Goal: Information Seeking & Learning: Learn about a topic

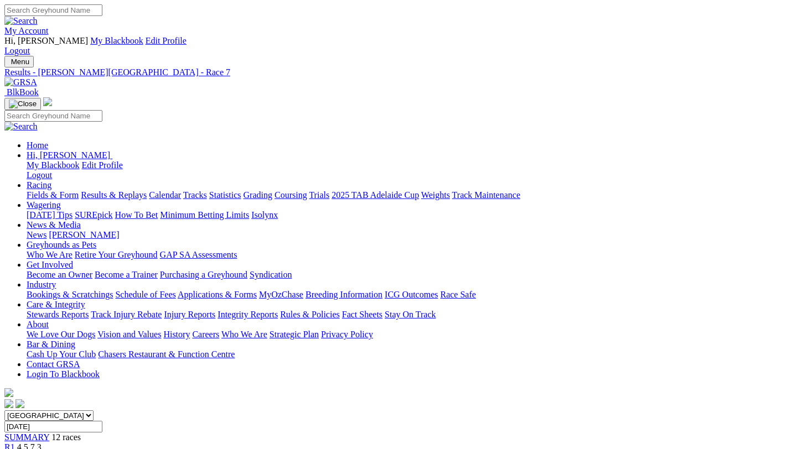
scroll to position [244, 0]
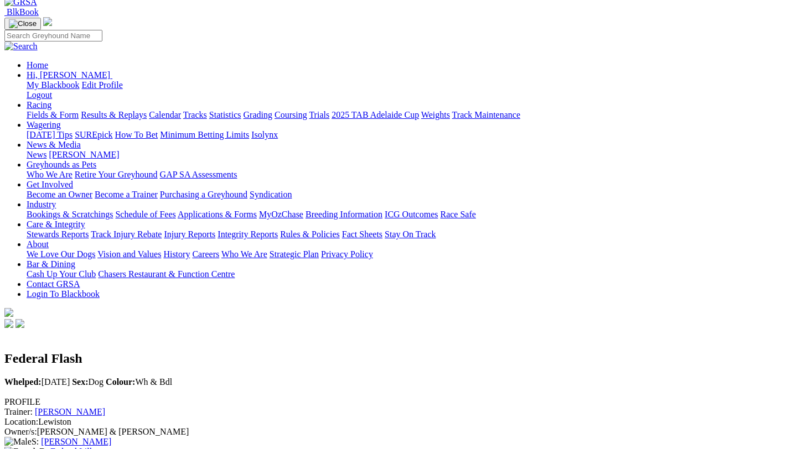
scroll to position [70, 0]
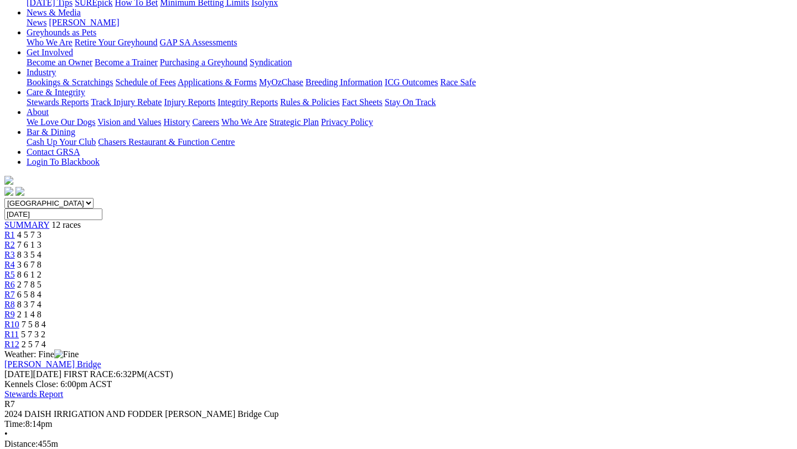
scroll to position [215, 0]
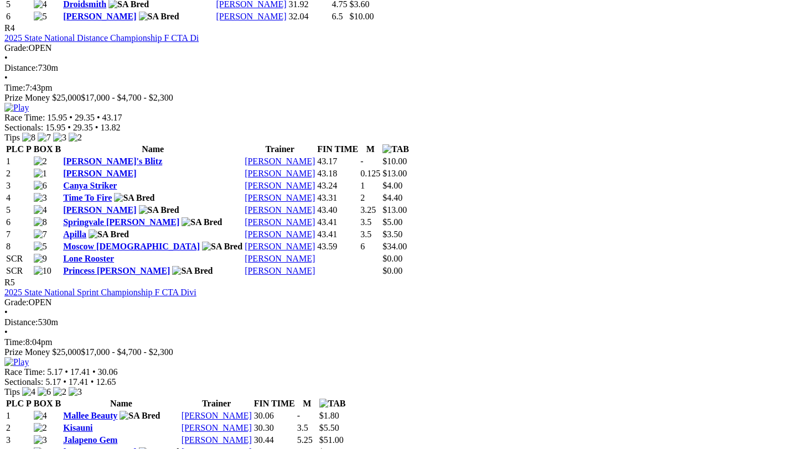
scroll to position [1215, 2]
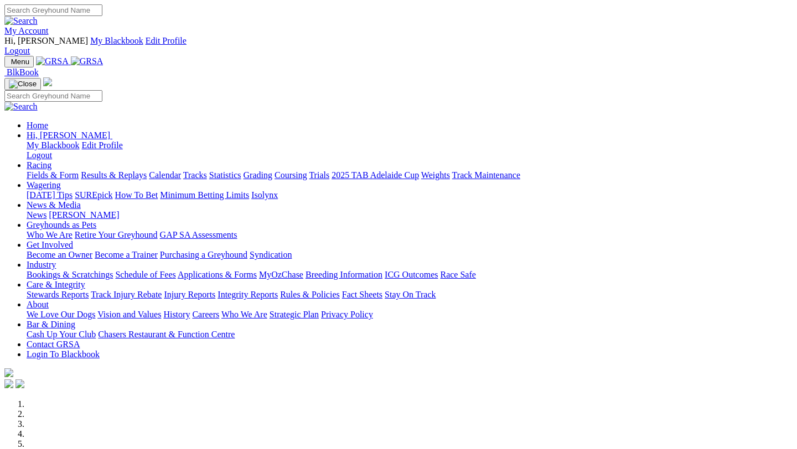
scroll to position [408, 0]
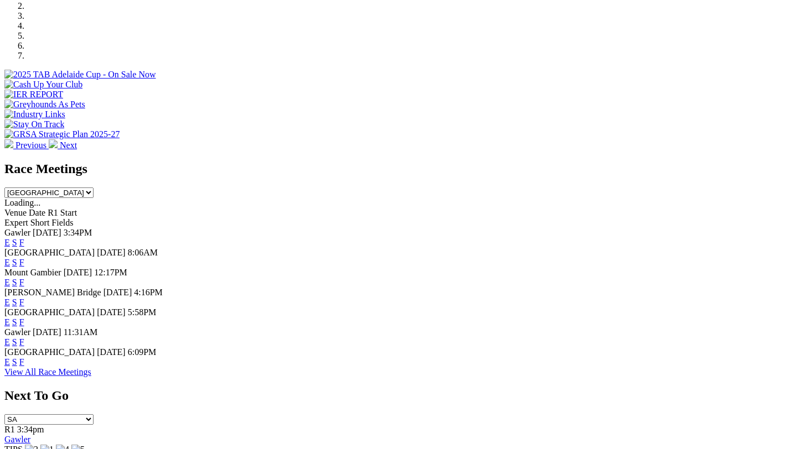
click at [91, 367] on link "View All Race Meetings" at bounding box center [47, 371] width 87 height 9
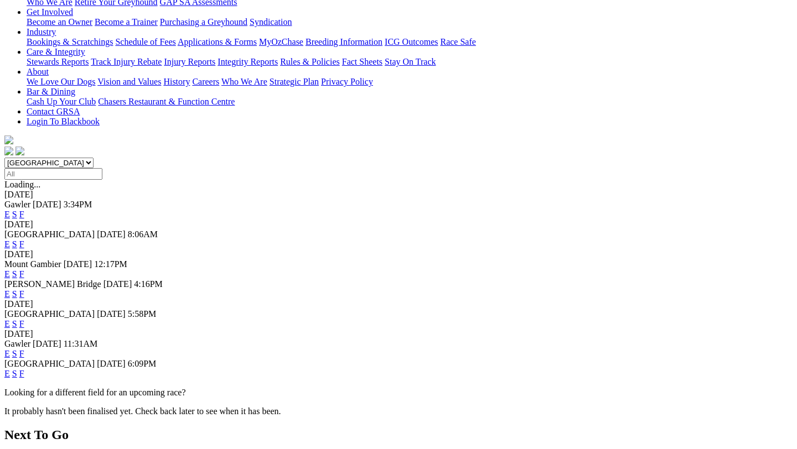
scroll to position [251, 0]
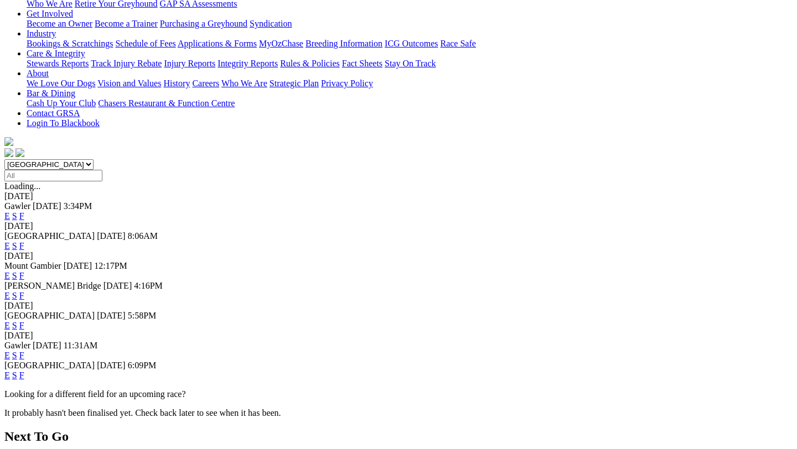
click at [24, 351] on link "F" at bounding box center [21, 355] width 5 height 9
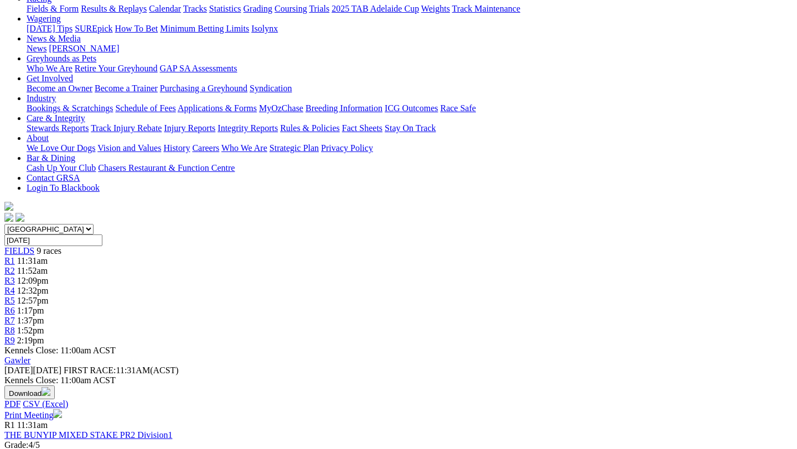
scroll to position [189, 0]
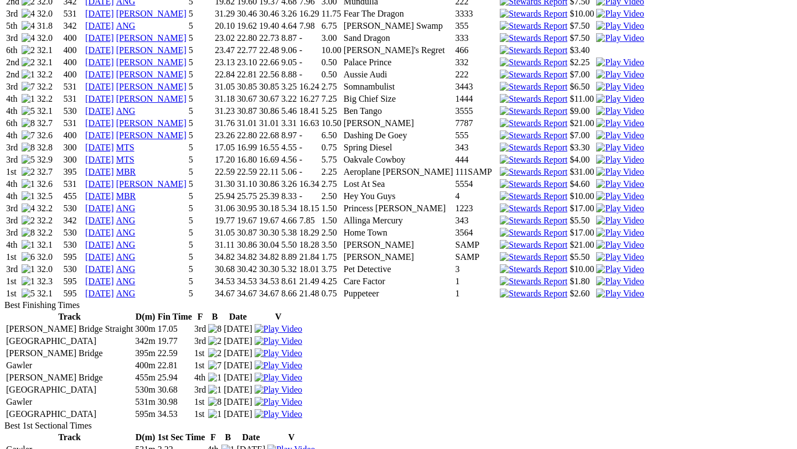
scroll to position [1132, 0]
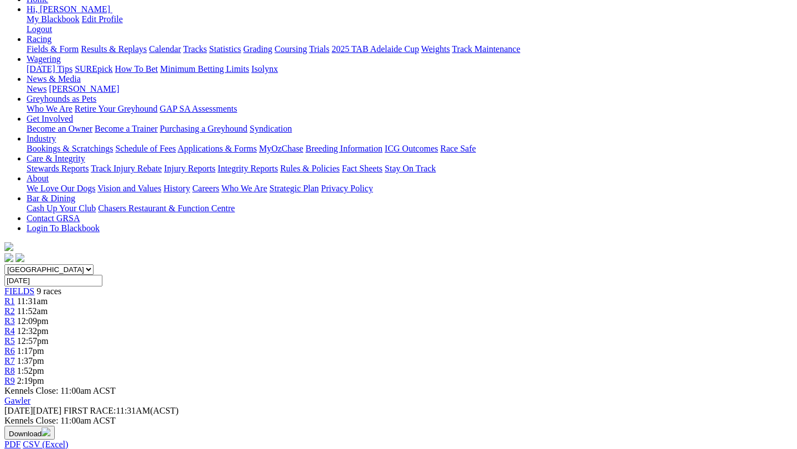
scroll to position [149, 0]
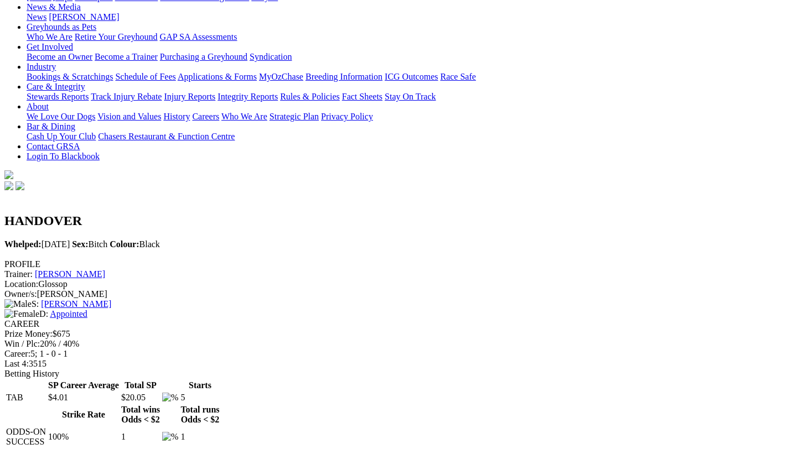
scroll to position [219, 0]
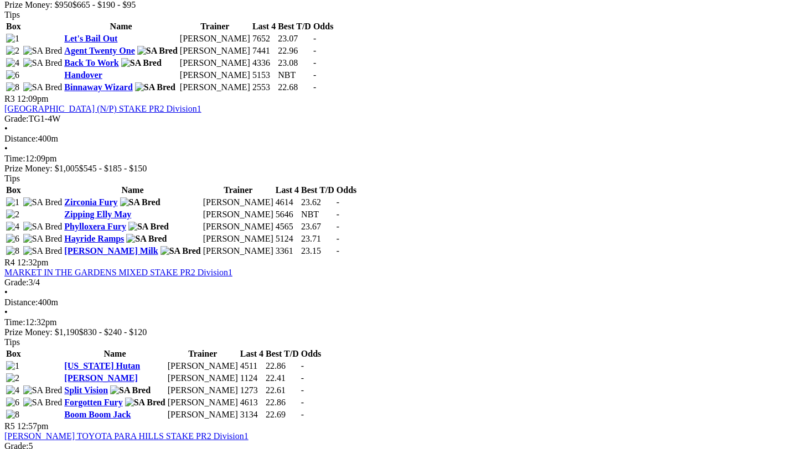
scroll to position [831, 0]
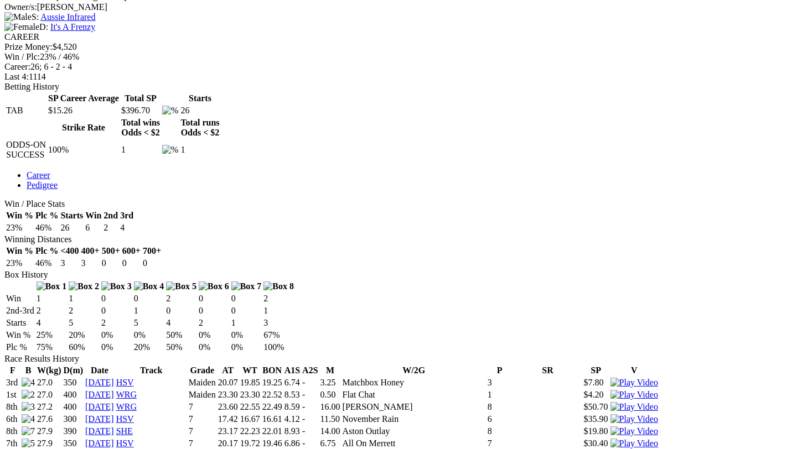
scroll to position [509, 0]
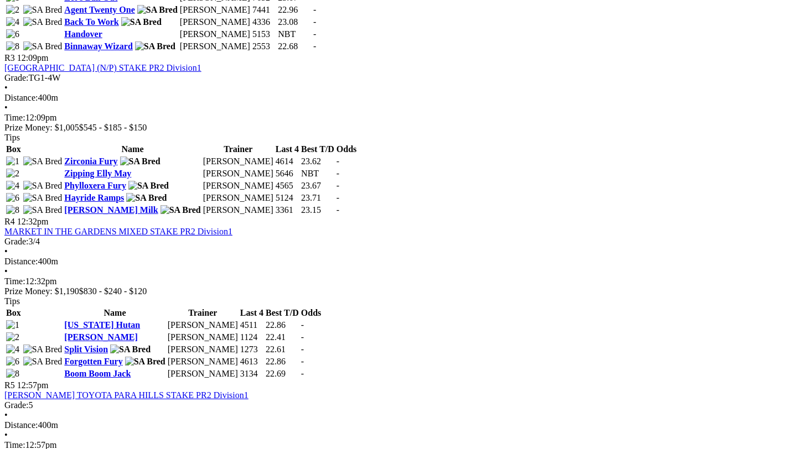
scroll to position [870, 0]
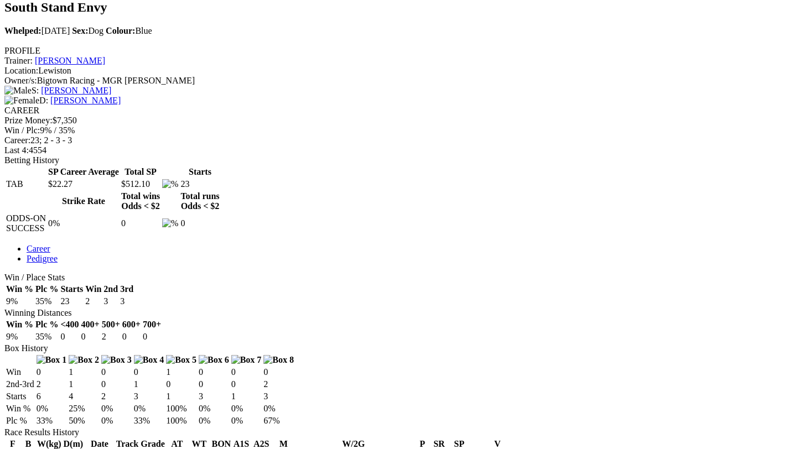
scroll to position [428, 0]
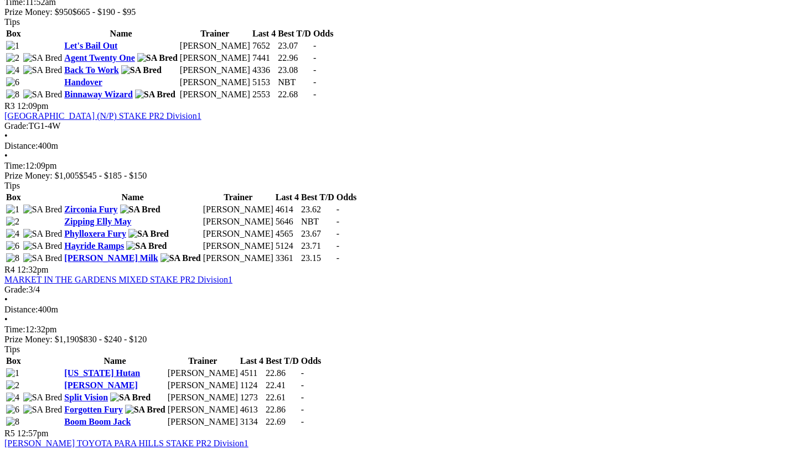
scroll to position [828, 0]
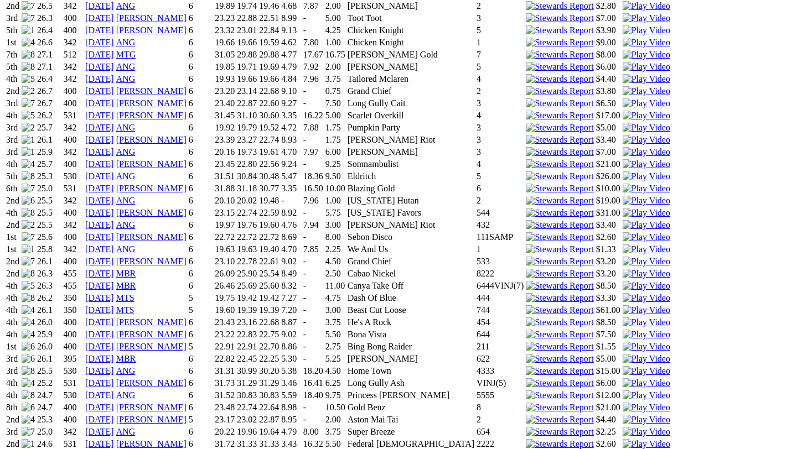
scroll to position [1126, 0]
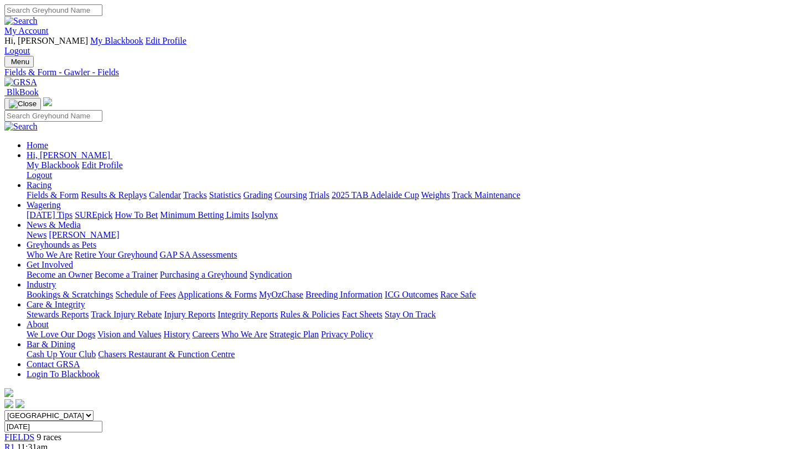
click at [60, 190] on link "Fields & Form" at bounding box center [53, 194] width 52 height 9
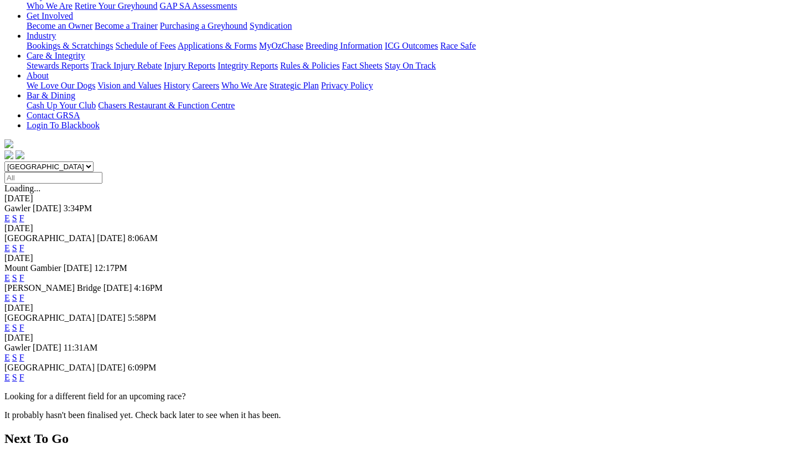
scroll to position [254, 0]
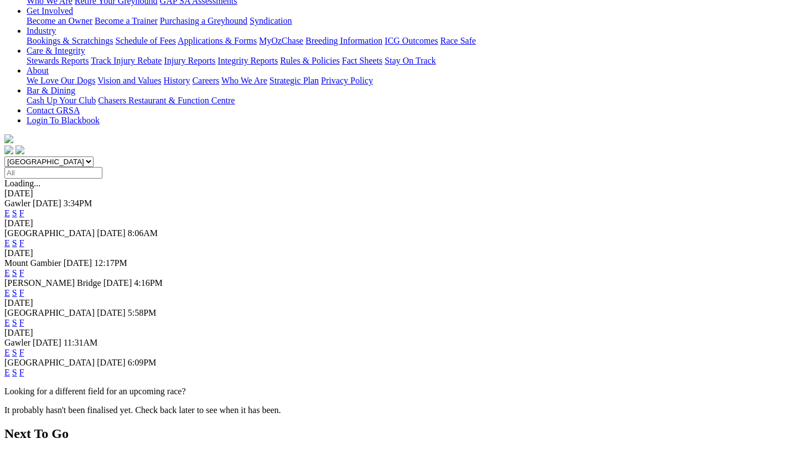
click at [24, 318] on link "F" at bounding box center [21, 322] width 5 height 9
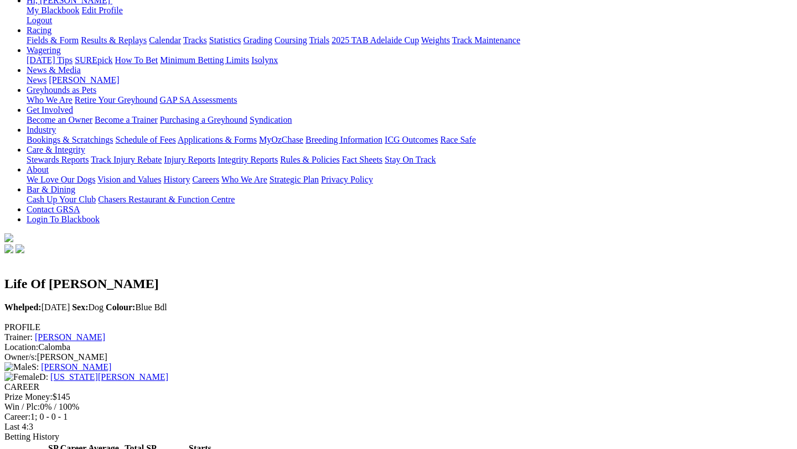
scroll to position [156, 0]
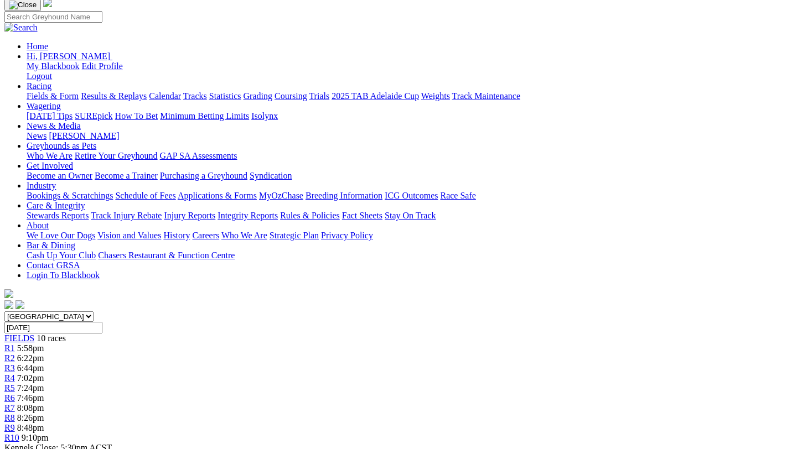
scroll to position [103, 0]
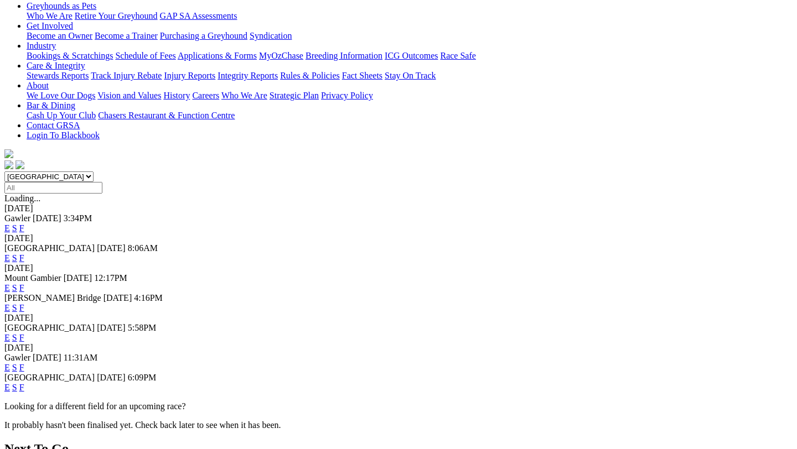
scroll to position [253, 0]
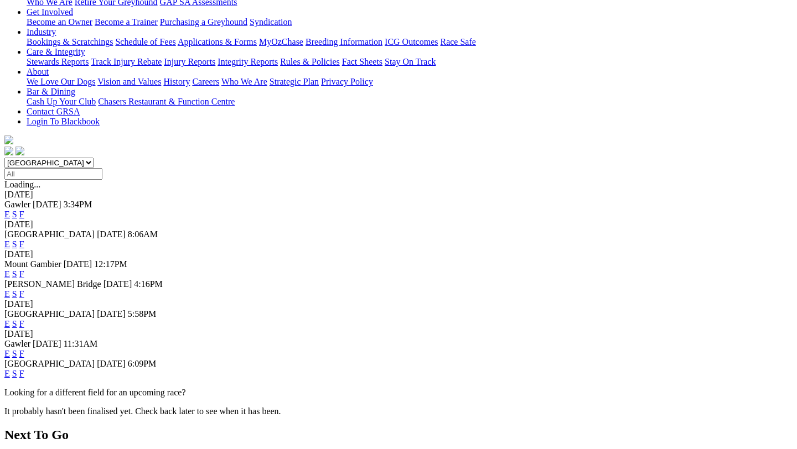
click at [24, 369] on link "F" at bounding box center [21, 373] width 5 height 9
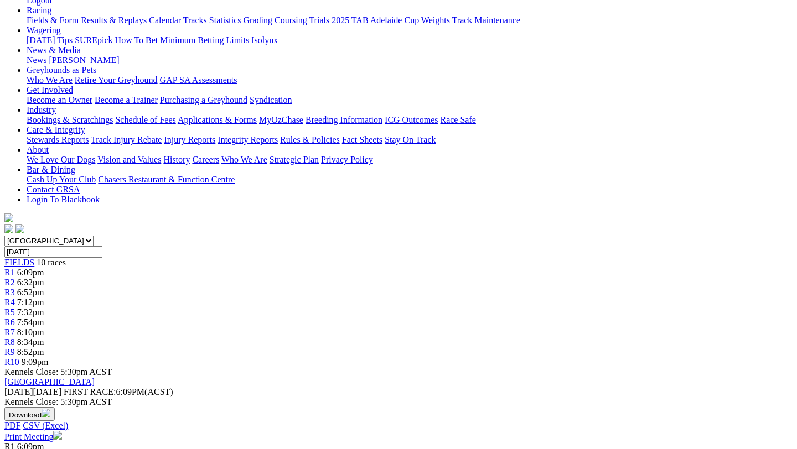
scroll to position [197, 0]
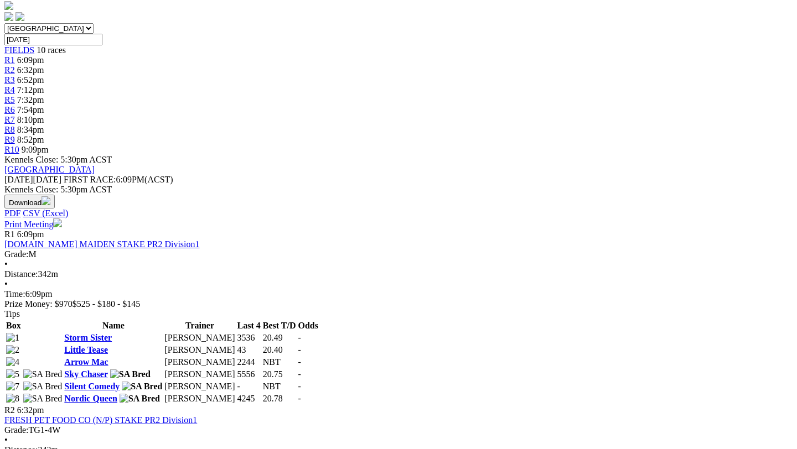
scroll to position [386, 0]
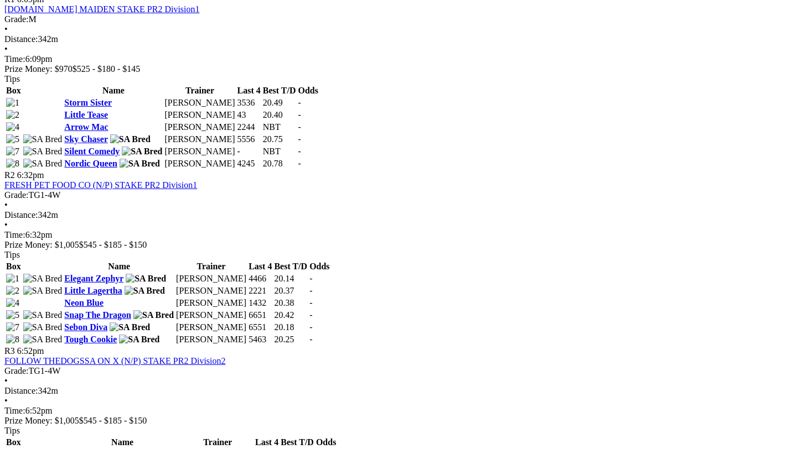
scroll to position [625, 0]
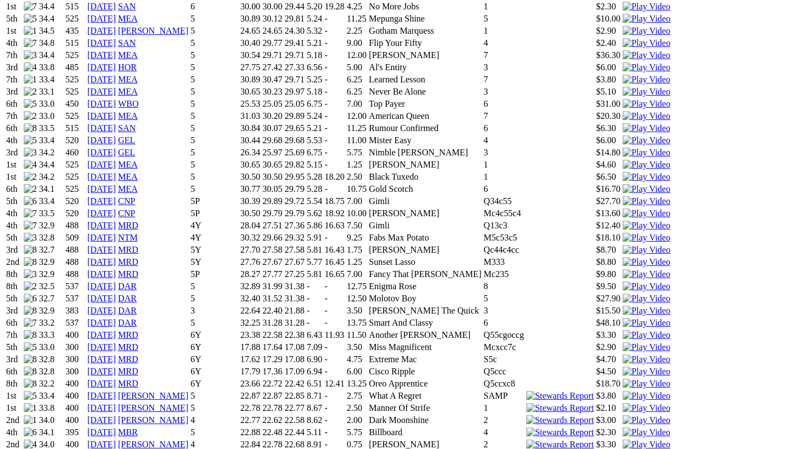
scroll to position [969, 0]
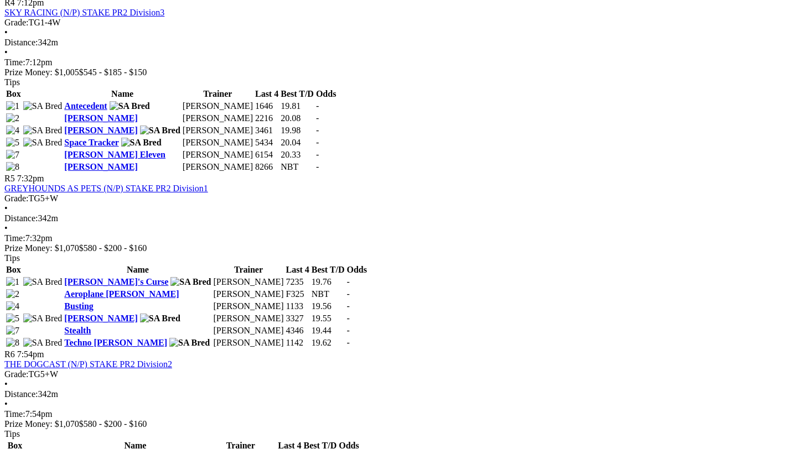
scroll to position [1149, 0]
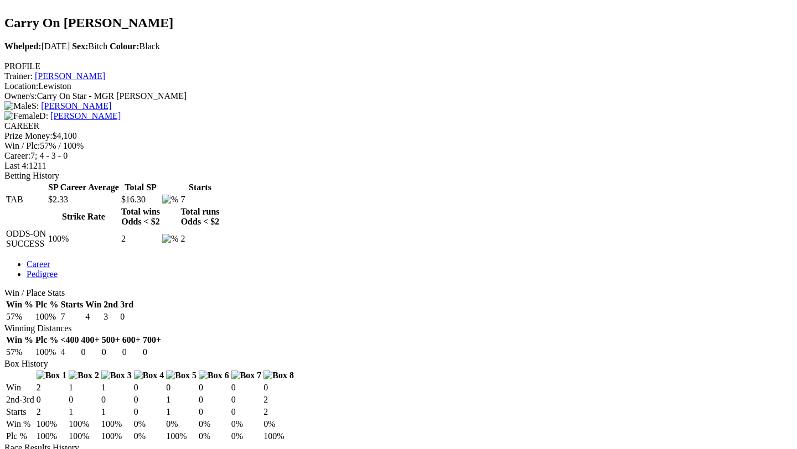
scroll to position [417, 0]
